Goal: Communication & Community: Share content

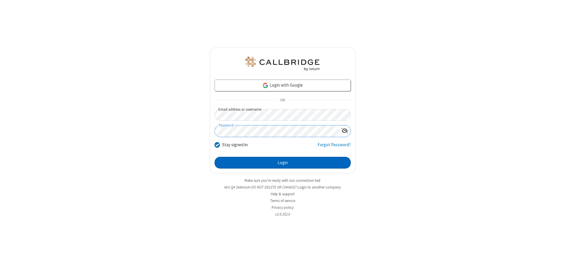
click at [282, 163] on button "Login" at bounding box center [282, 163] width 136 height 12
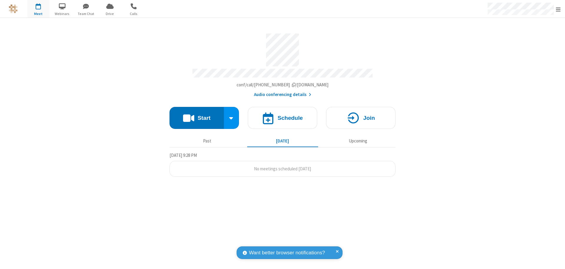
click at [196, 115] on button "Start" at bounding box center [196, 118] width 54 height 22
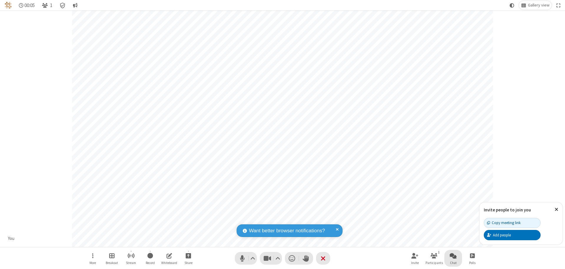
click at [453, 256] on span "Open chat" at bounding box center [452, 255] width 7 height 7
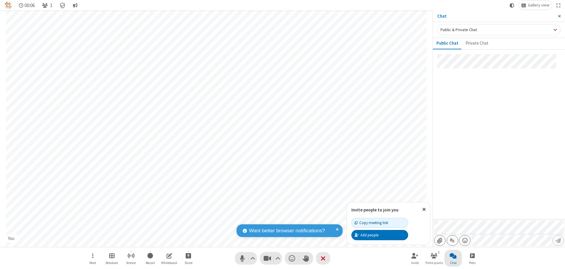
type input "C:\fakepath\doc_test.docx"
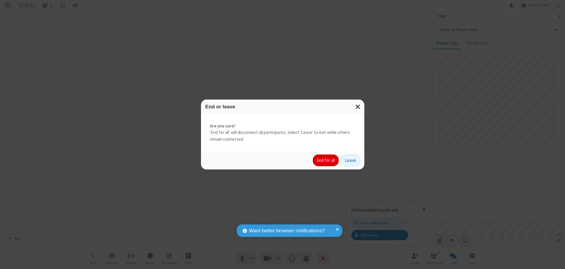
click at [326, 161] on button "End for all" at bounding box center [326, 161] width 26 height 12
